Goal: Information Seeking & Learning: Check status

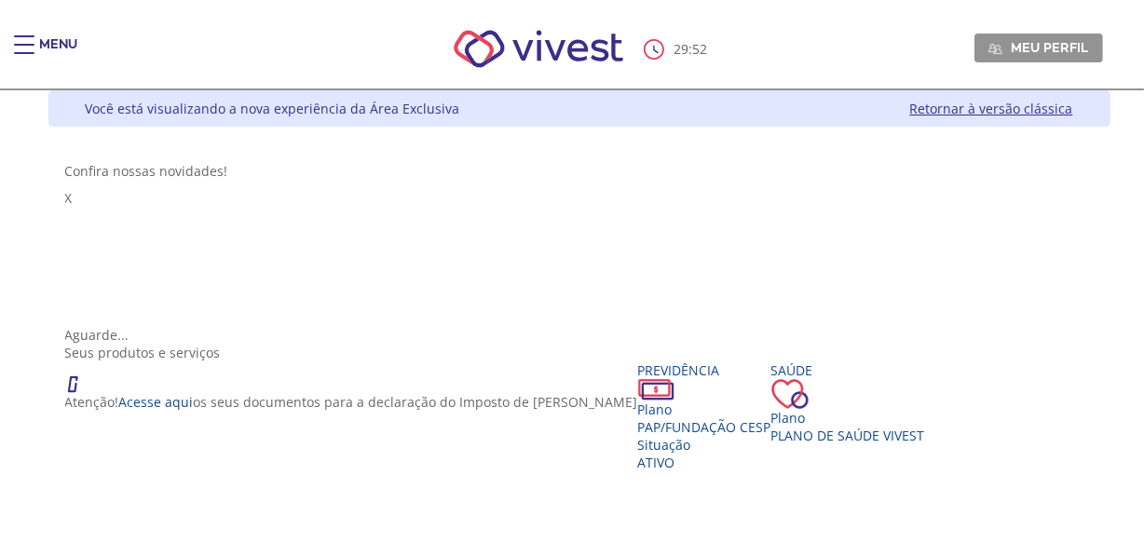
click at [18, 42] on div "Main header" at bounding box center [24, 53] width 20 height 37
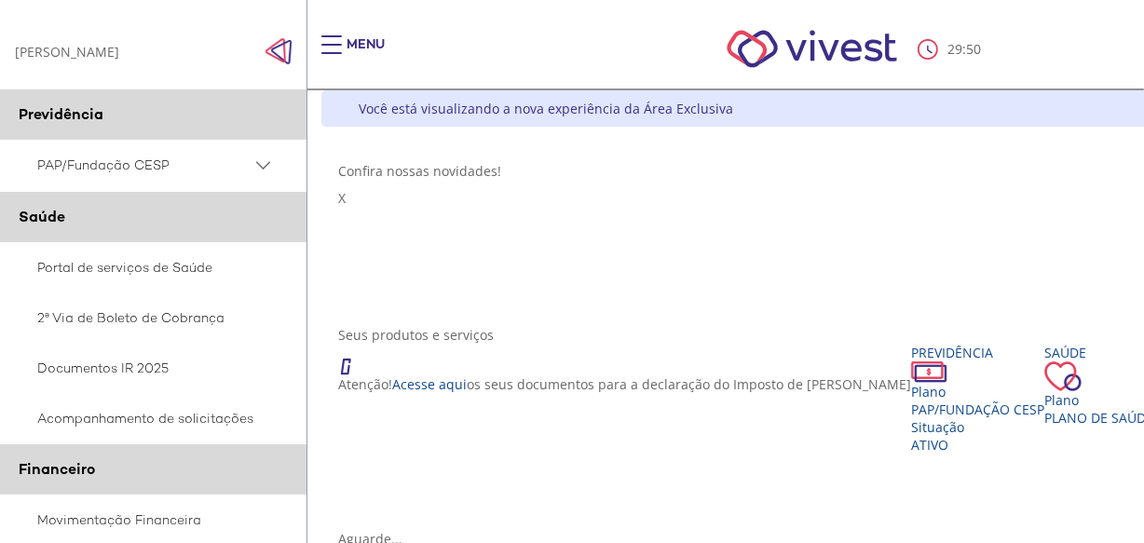
click at [701, 168] on div "Confira nossas novidades!" at bounding box center [852, 171] width 1028 height 18
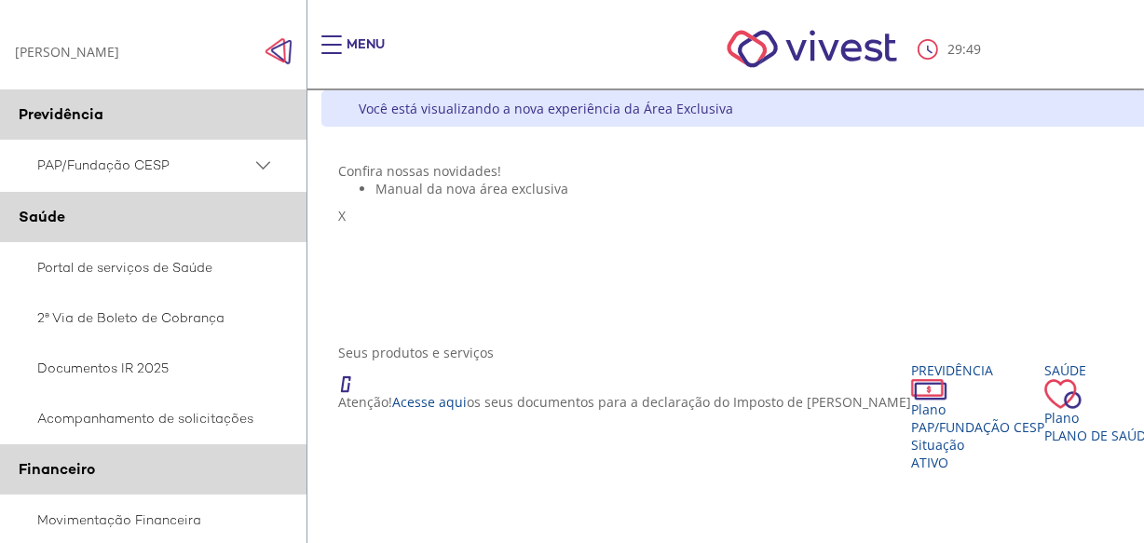
click at [267, 47] on img "Click to close side navigation." at bounding box center [279, 51] width 28 height 28
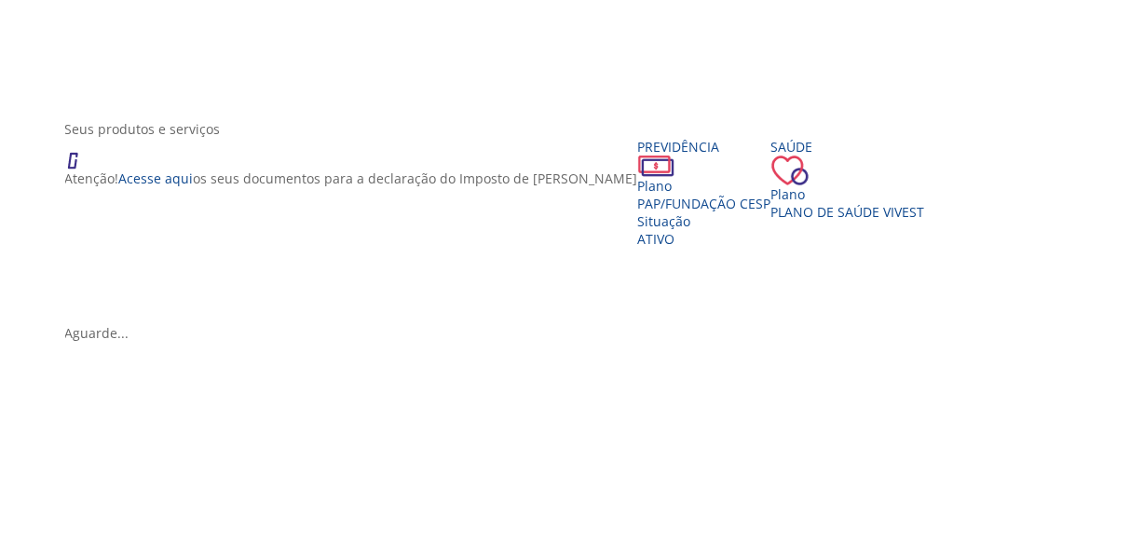
scroll to position [220, 0]
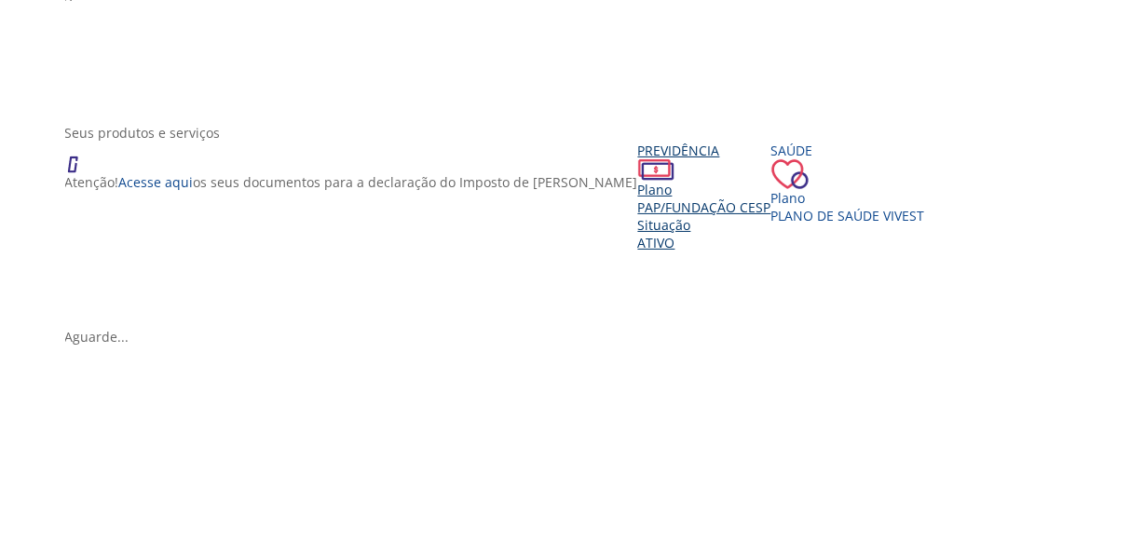
click at [638, 216] on span "PAP/Fundação CESP" at bounding box center [704, 207] width 133 height 18
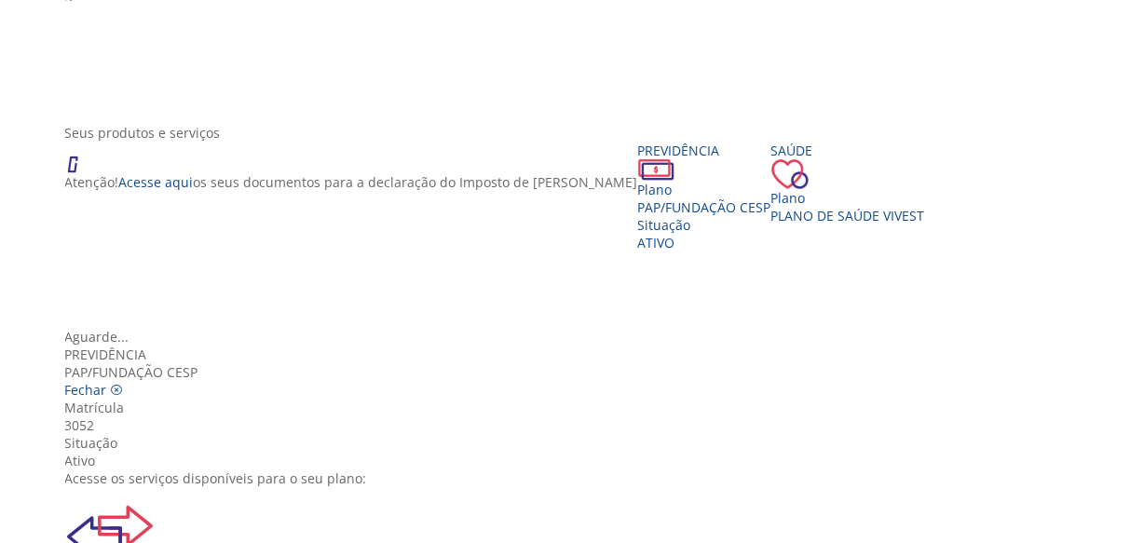
scroll to position [201, 0]
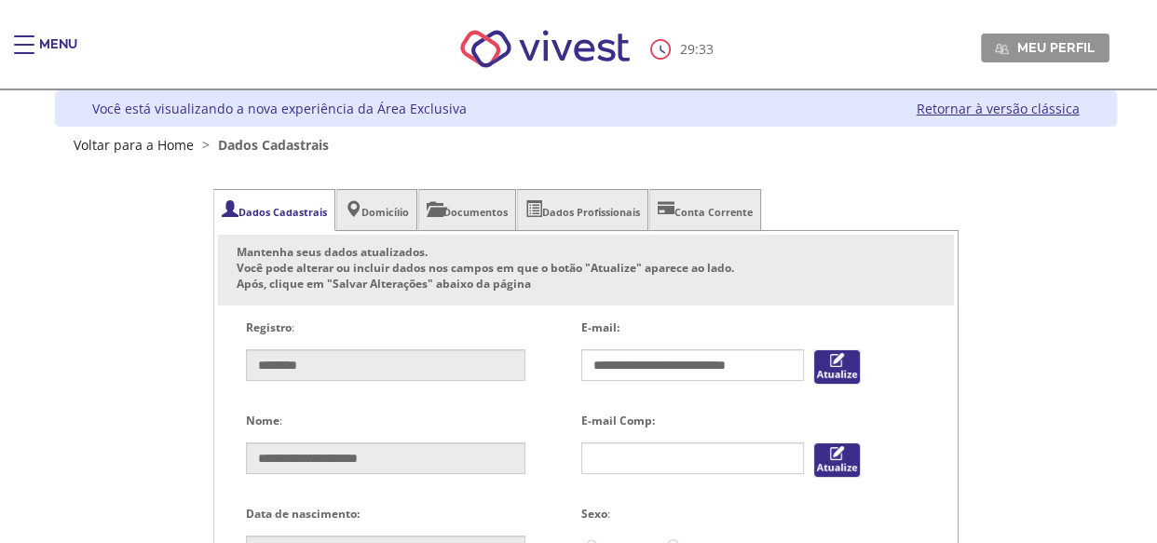
type input "**********"
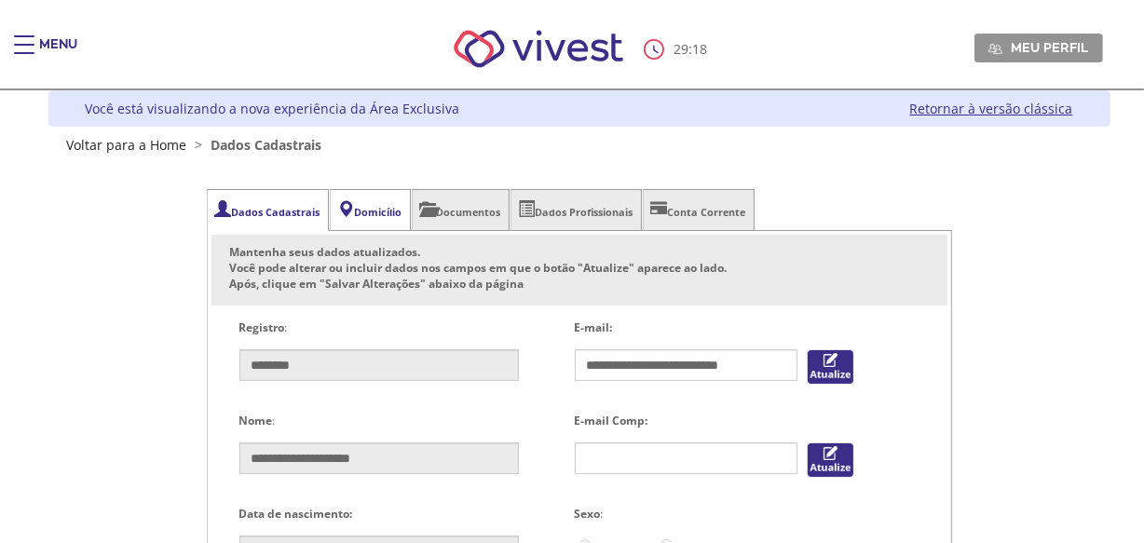
click at [368, 207] on li "Domicílio" at bounding box center [370, 210] width 81 height 42
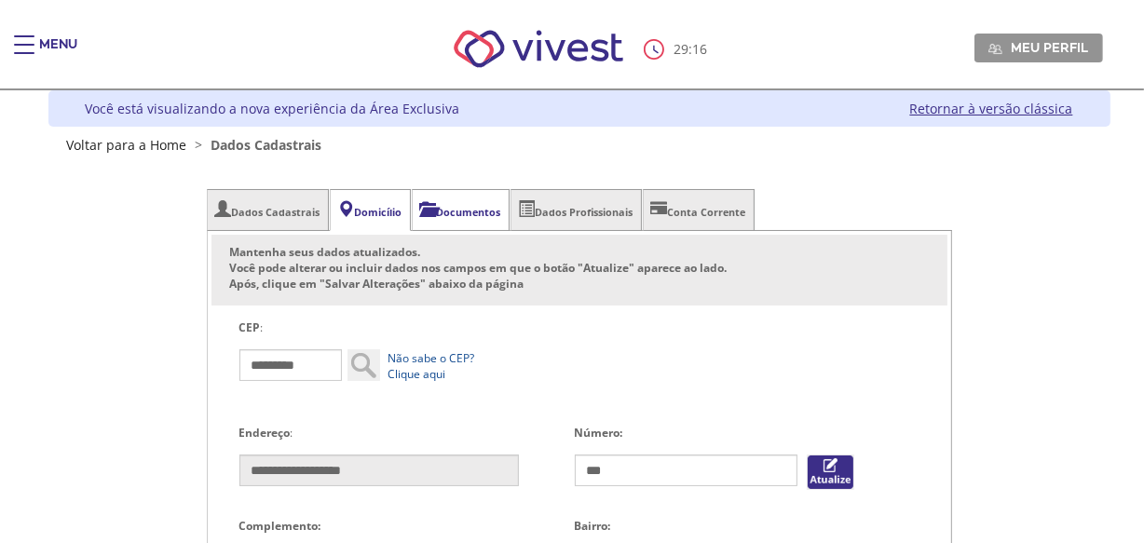
click at [499, 207] on li "Documentos" at bounding box center [461, 210] width 98 height 42
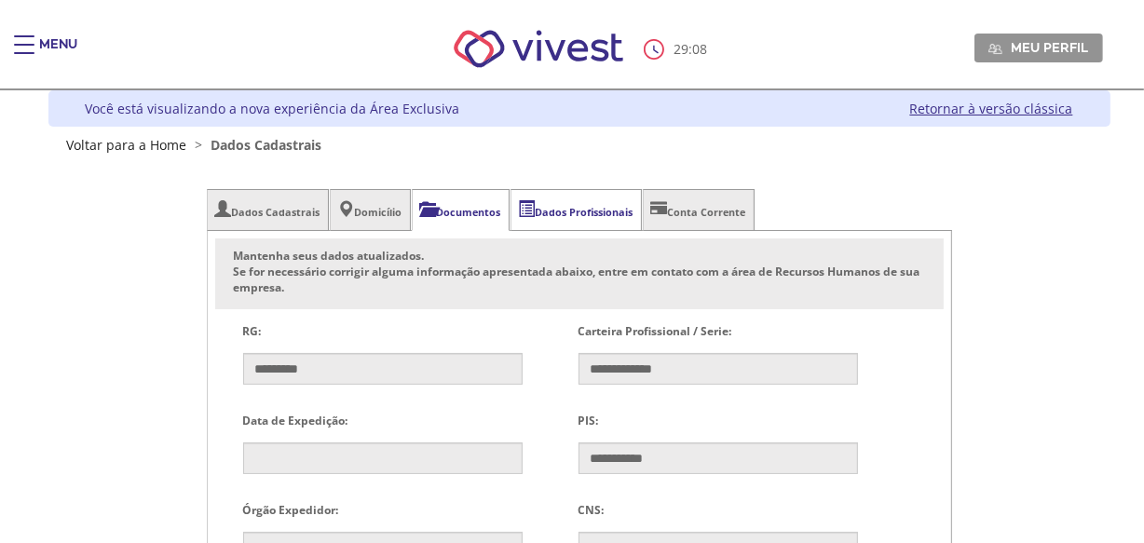
click at [570, 204] on li "Dados Profissionais" at bounding box center [575, 210] width 131 height 42
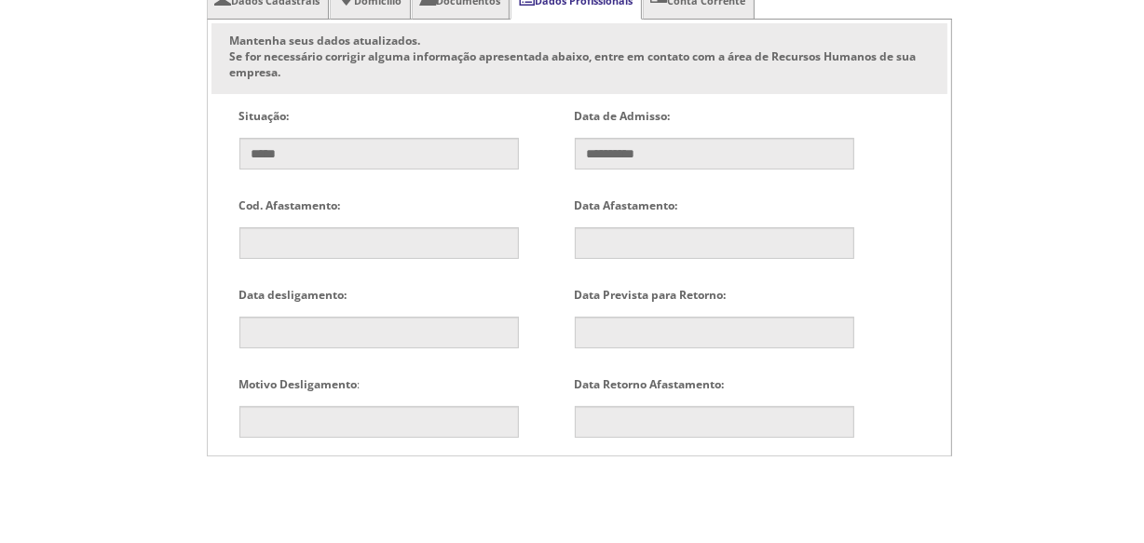
scroll to position [211, 0]
click at [750, 7] on li "Conta Corrente" at bounding box center [699, 0] width 112 height 42
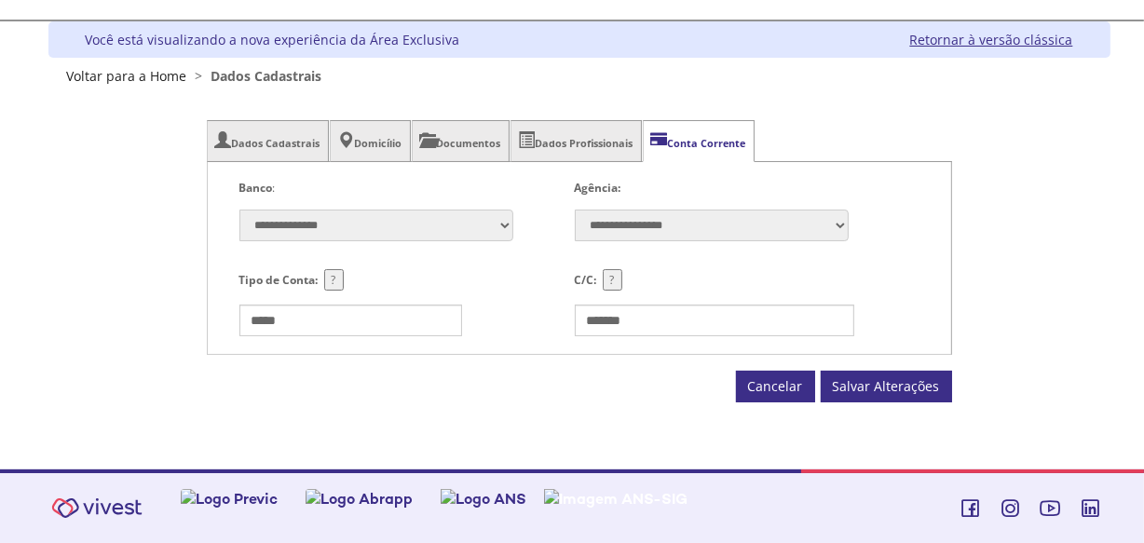
scroll to position [65, 0]
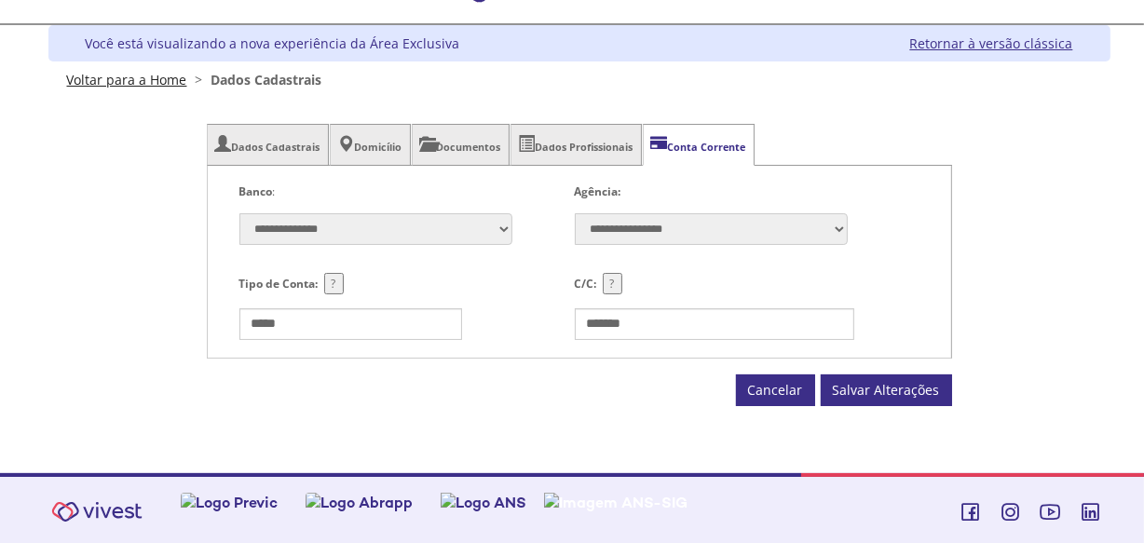
click at [116, 75] on link "Voltar para a Home" at bounding box center [127, 80] width 120 height 18
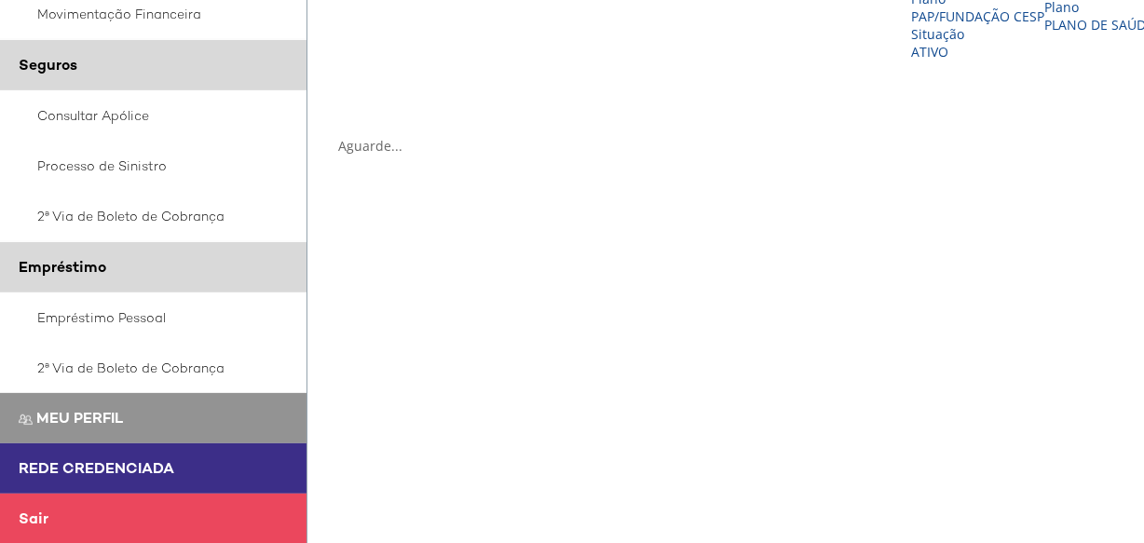
scroll to position [428, 0]
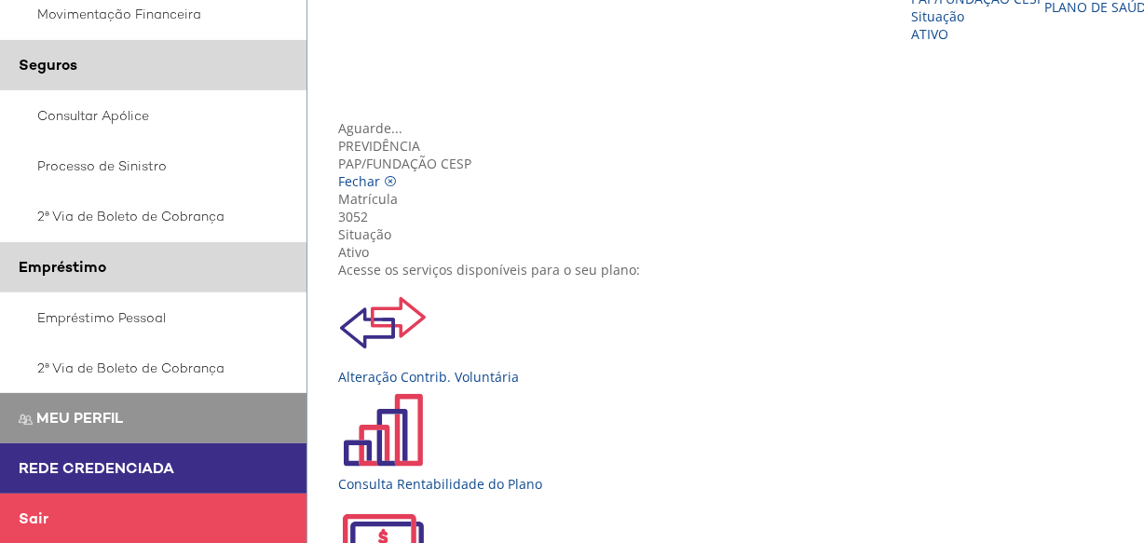
scroll to position [201, 0]
drag, startPoint x: 700, startPoint y: 532, endPoint x: 324, endPoint y: 469, distance: 381.6
click at [130, 530] on link "Sair" at bounding box center [153, 519] width 306 height 50
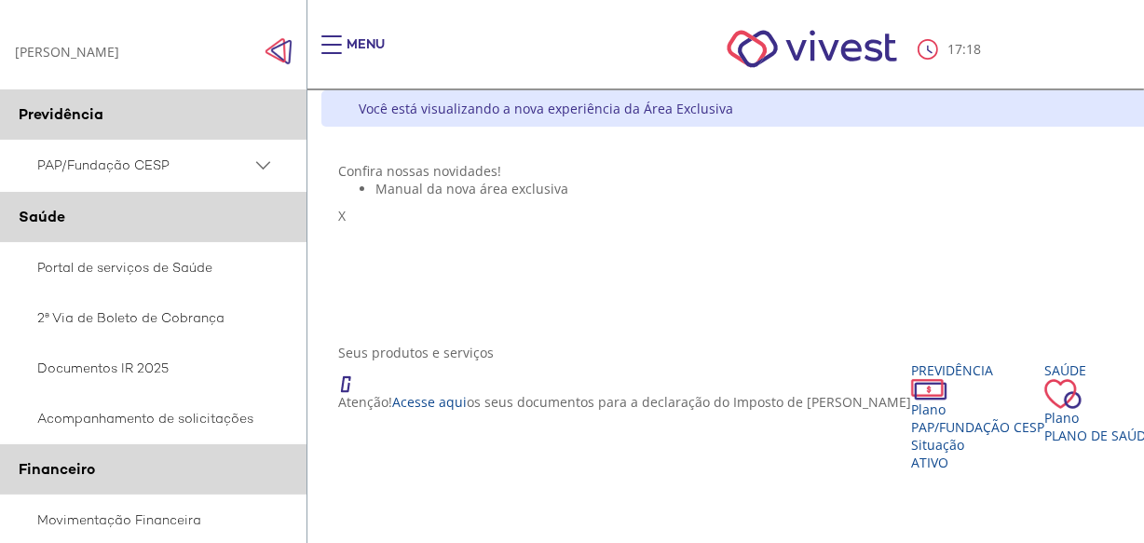
click at [250, 164] on span "PAP/Fundação CESP" at bounding box center [144, 165] width 214 height 23
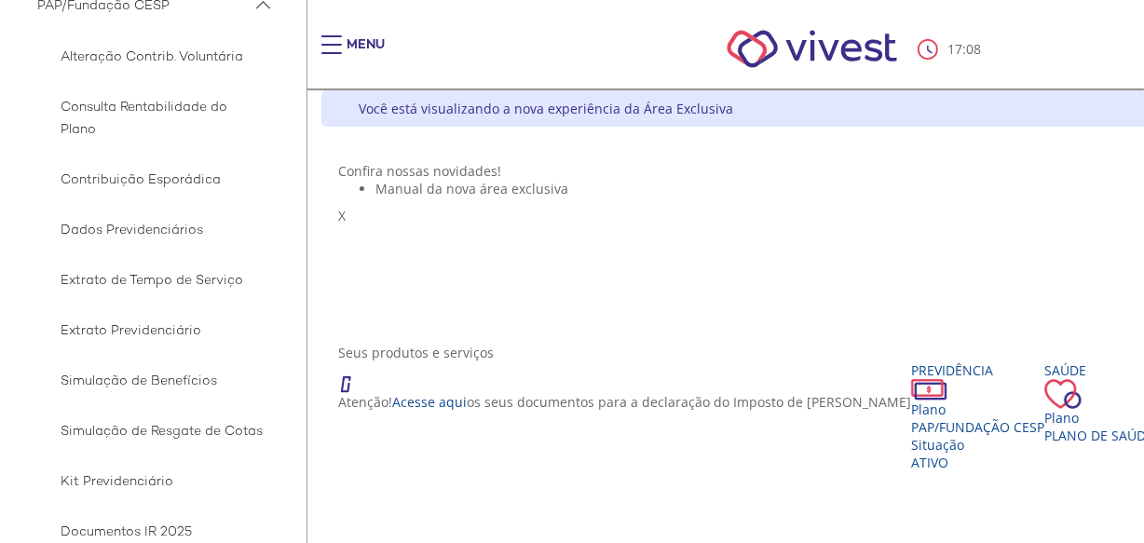
scroll to position [147, 0]
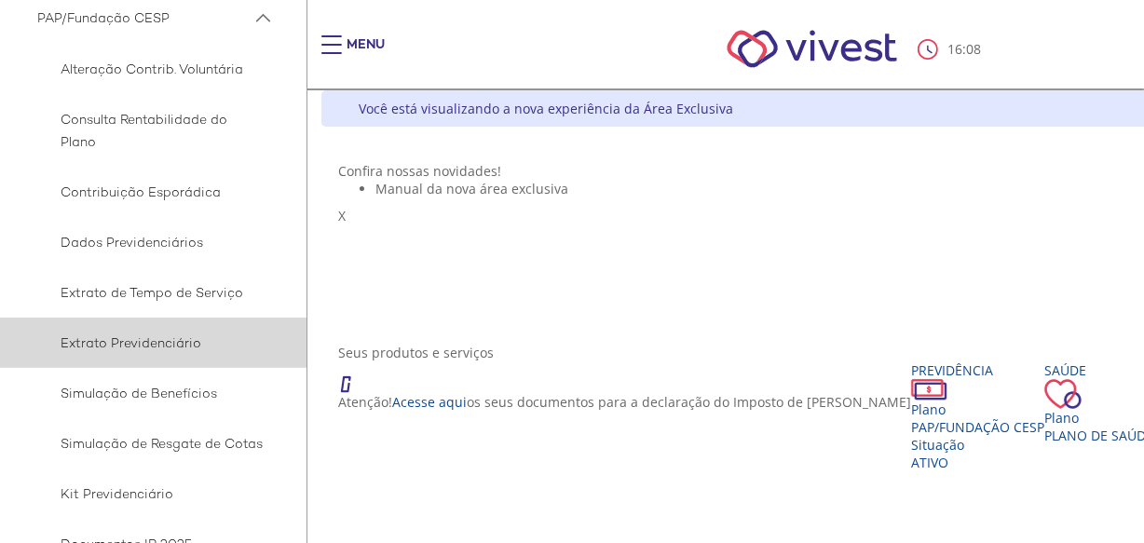
click at [161, 345] on span "Extrato Previdenciário" at bounding box center [150, 343] width 226 height 22
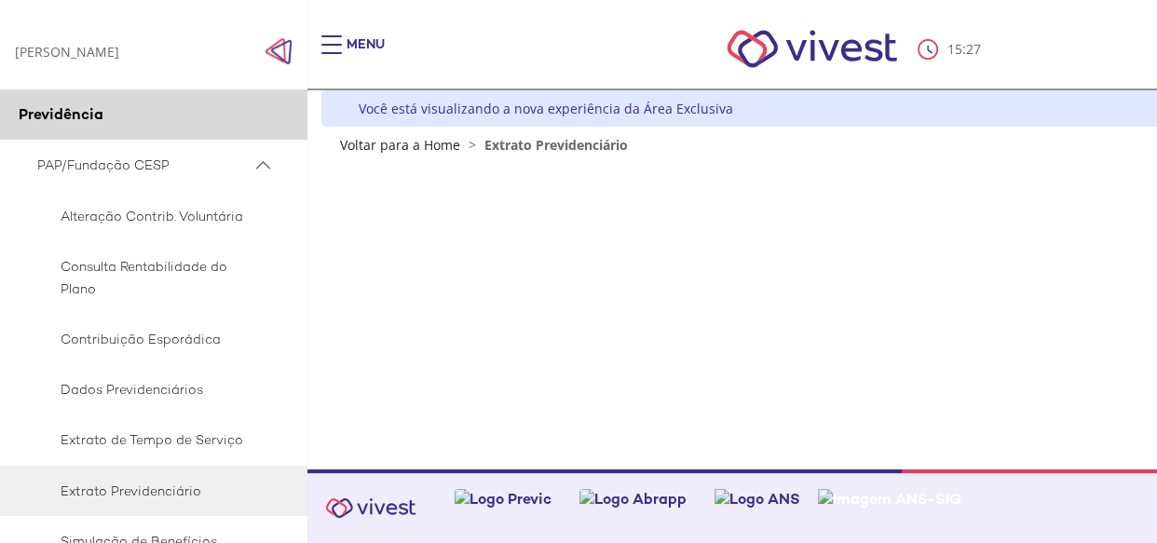
scroll to position [19, 0]
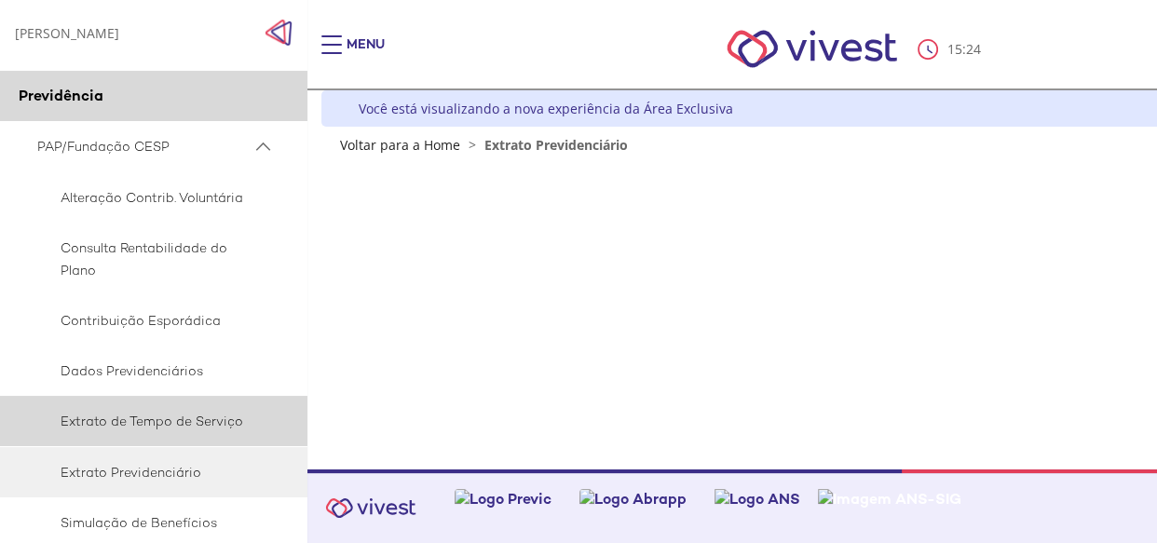
click at [171, 410] on span "Extrato de Tempo de Serviço" at bounding box center [150, 421] width 226 height 22
